Goal: Information Seeking & Learning: Learn about a topic

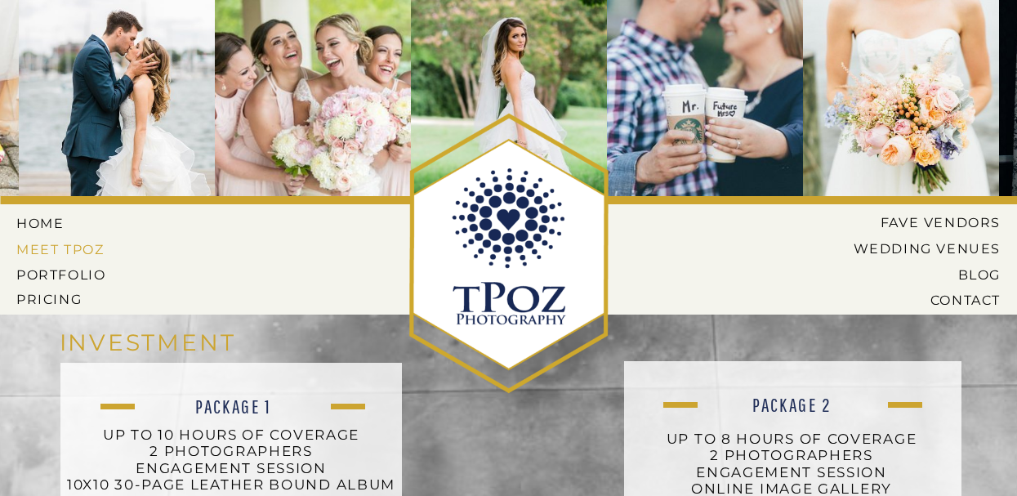
click at [39, 256] on nav "MEET tPoz" at bounding box center [60, 249] width 89 height 15
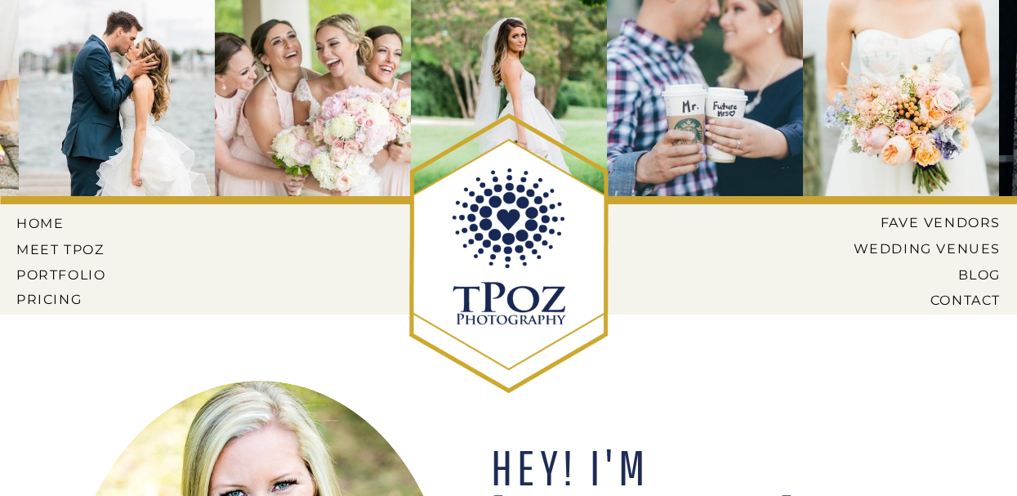
drag, startPoint x: 131, startPoint y: 350, endPoint x: 128, endPoint y: -7, distance: 356.3
click at [981, 221] on nav "Fave Vendors" at bounding box center [934, 222] width 134 height 15
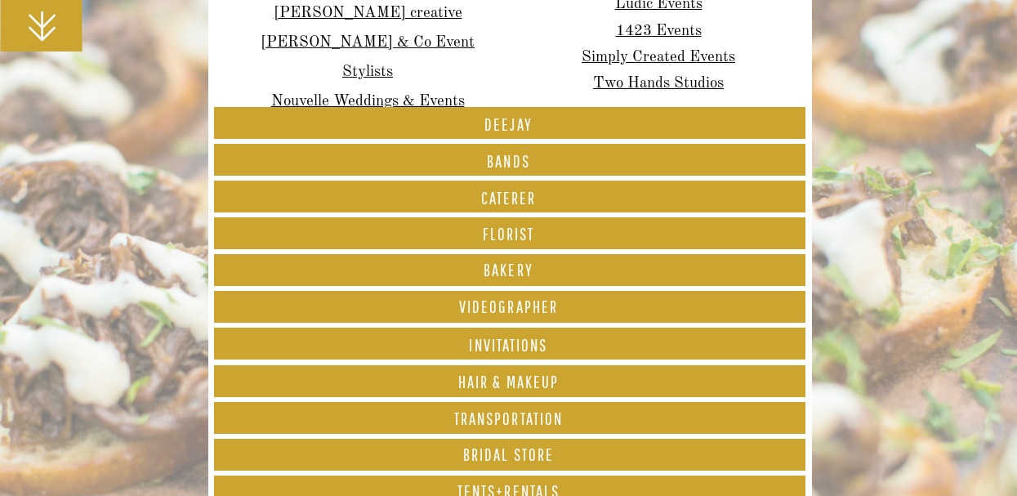
scroll to position [572, 0]
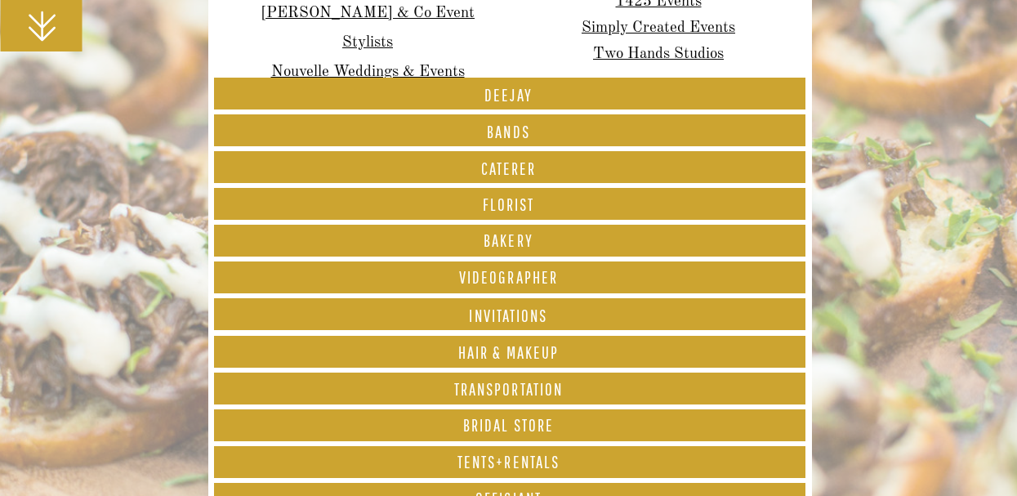
click at [508, 168] on font "CATERER" at bounding box center [509, 169] width 56 height 20
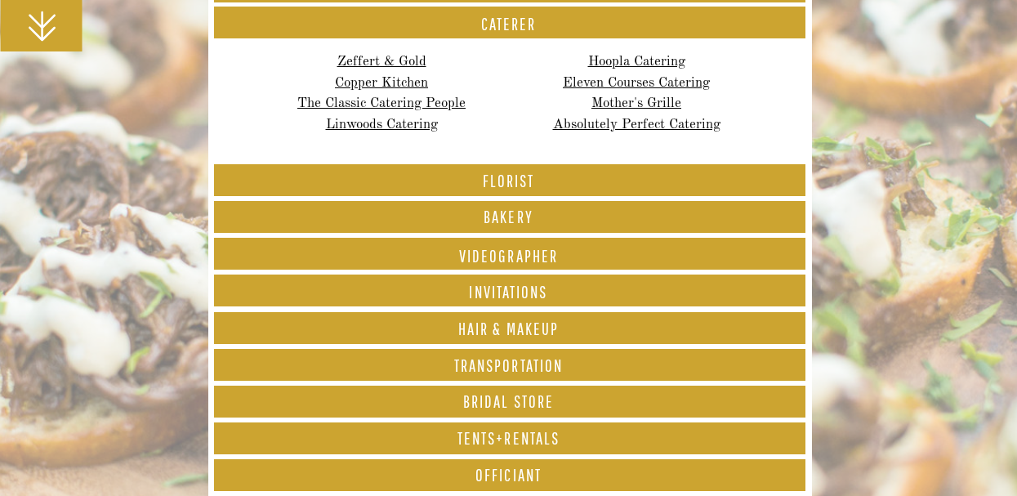
click at [539, 251] on font "Videographer" at bounding box center [508, 256] width 99 height 20
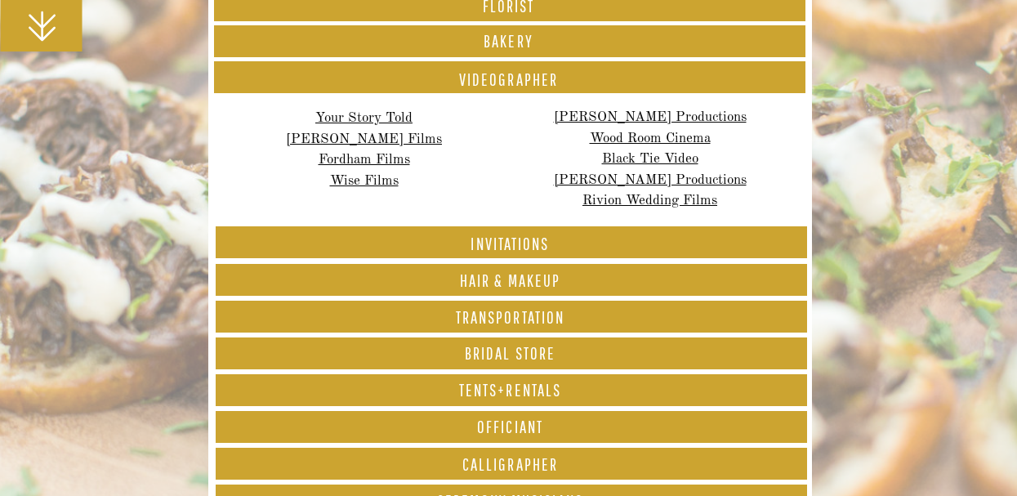
scroll to position [654, 0]
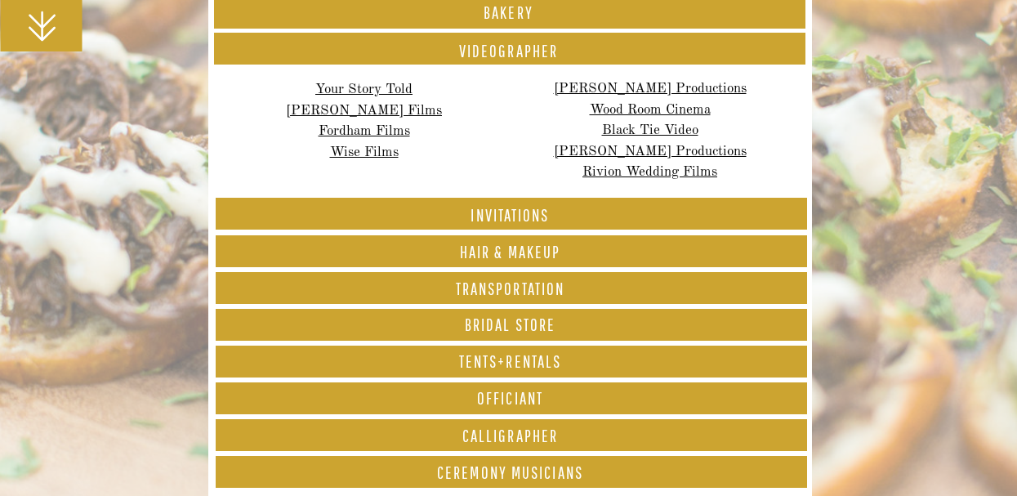
click at [552, 212] on h1 "Invitations" at bounding box center [511, 218] width 592 height 23
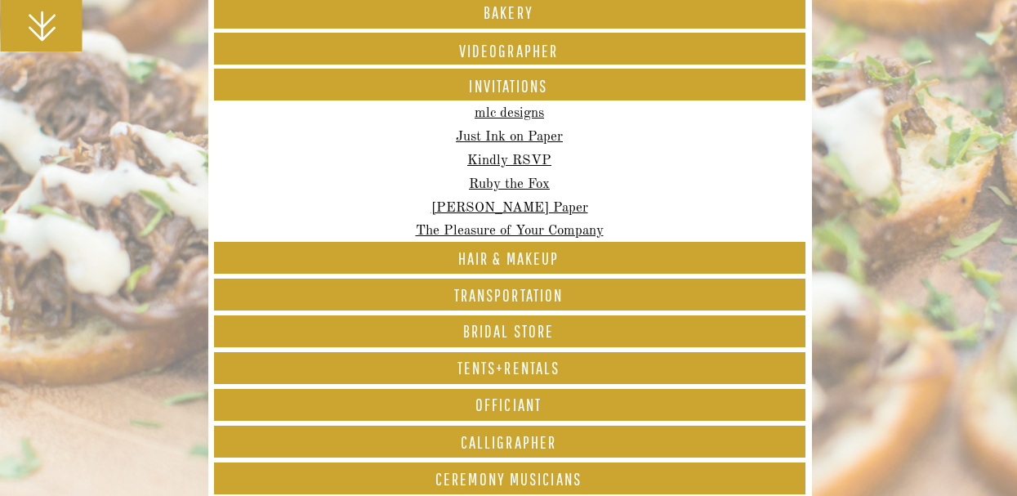
click at [525, 265] on font "Hair & Makeup" at bounding box center [508, 258] width 101 height 20
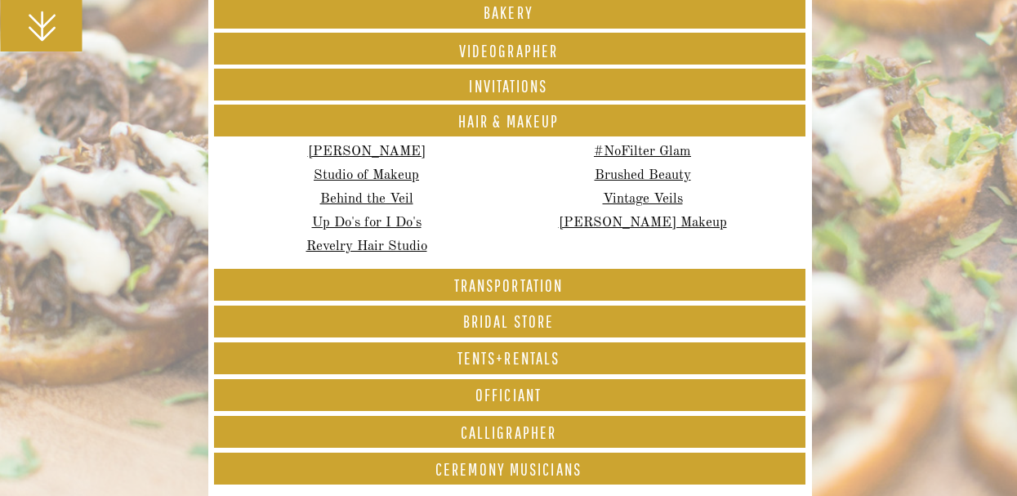
click at [522, 281] on font "Transportation" at bounding box center [508, 285] width 109 height 20
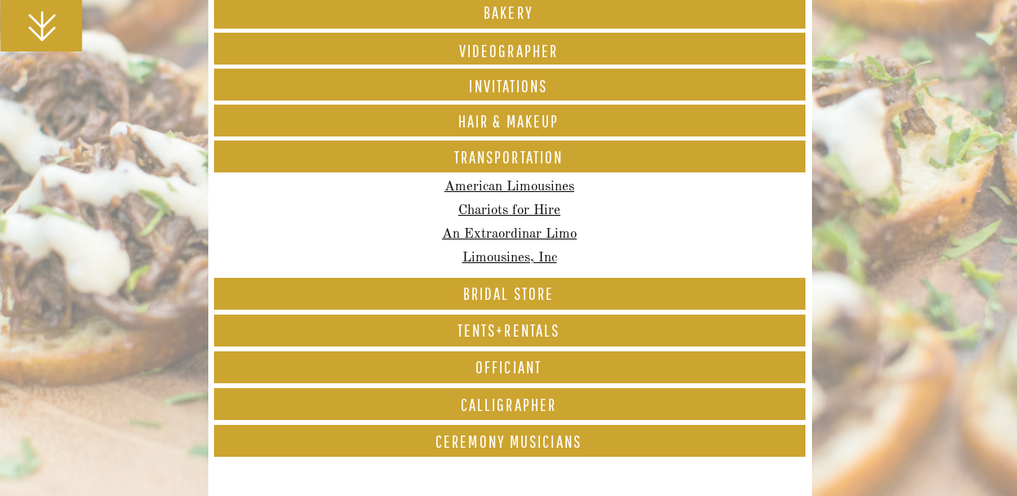
click at [521, 298] on font "Bridal Store" at bounding box center [508, 294] width 91 height 20
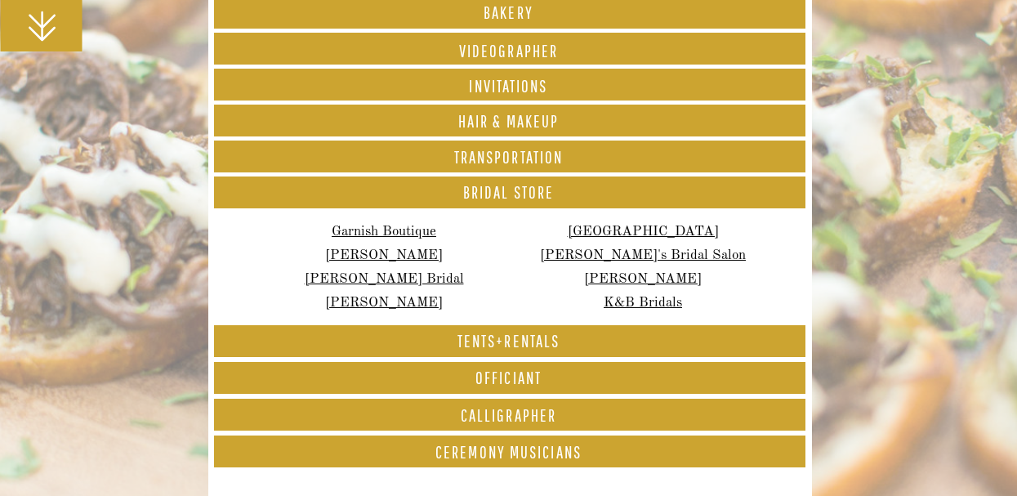
click at [512, 338] on h1 "Tents+rentals" at bounding box center [509, 344] width 592 height 23
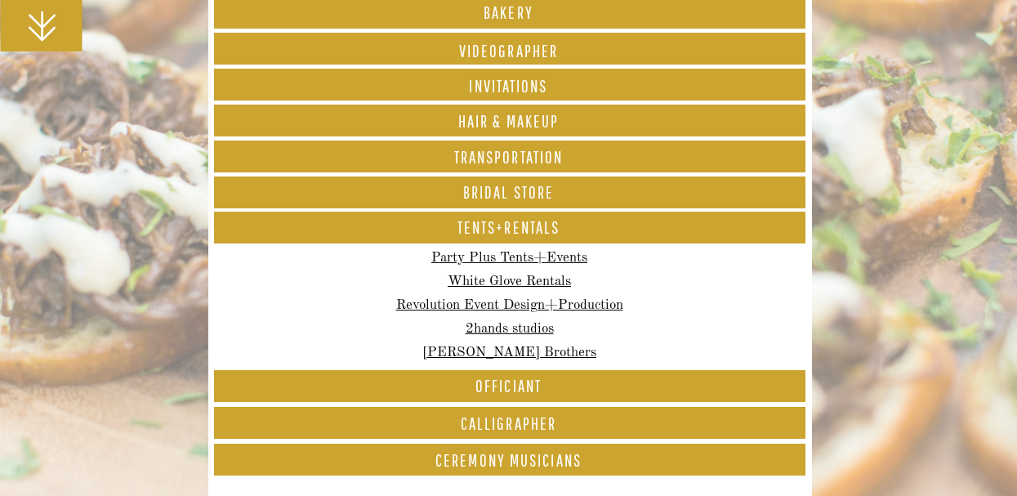
click at [501, 389] on font "Officiant" at bounding box center [509, 386] width 66 height 20
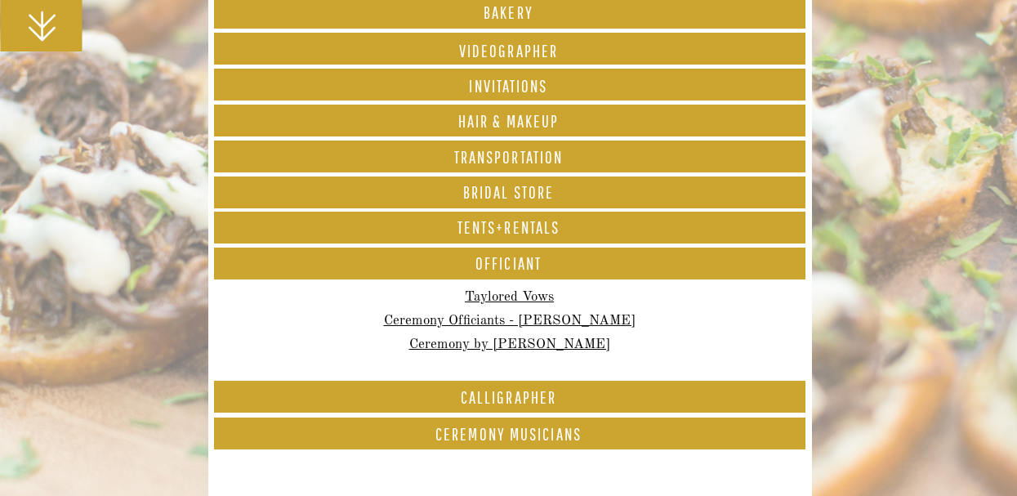
click at [533, 232] on h1 "Tents+rentals" at bounding box center [509, 230] width 592 height 23
